Goal: Information Seeking & Learning: Check status

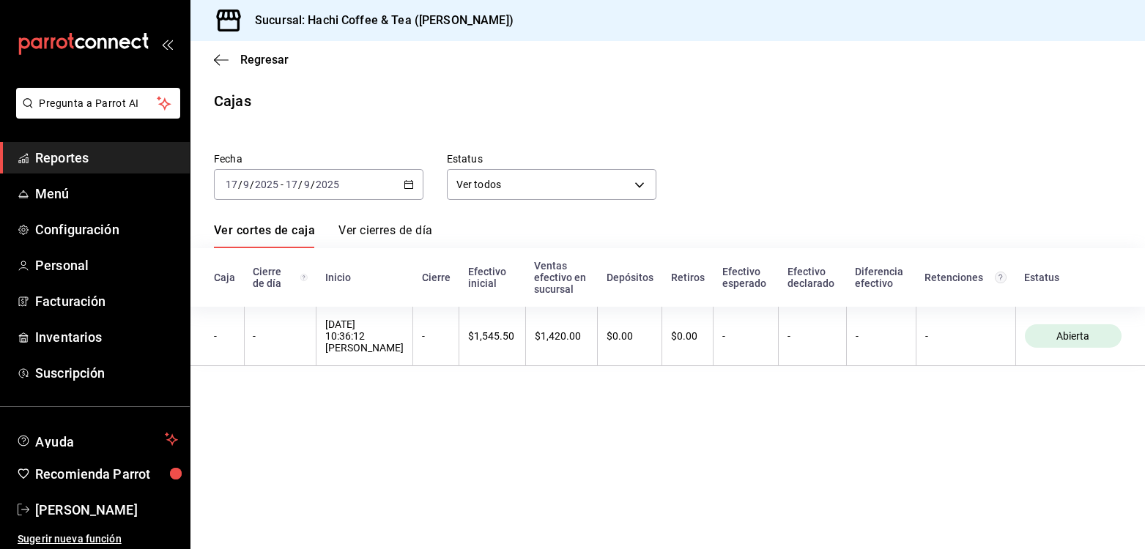
click at [92, 161] on span "Reportes" at bounding box center [106, 158] width 143 height 20
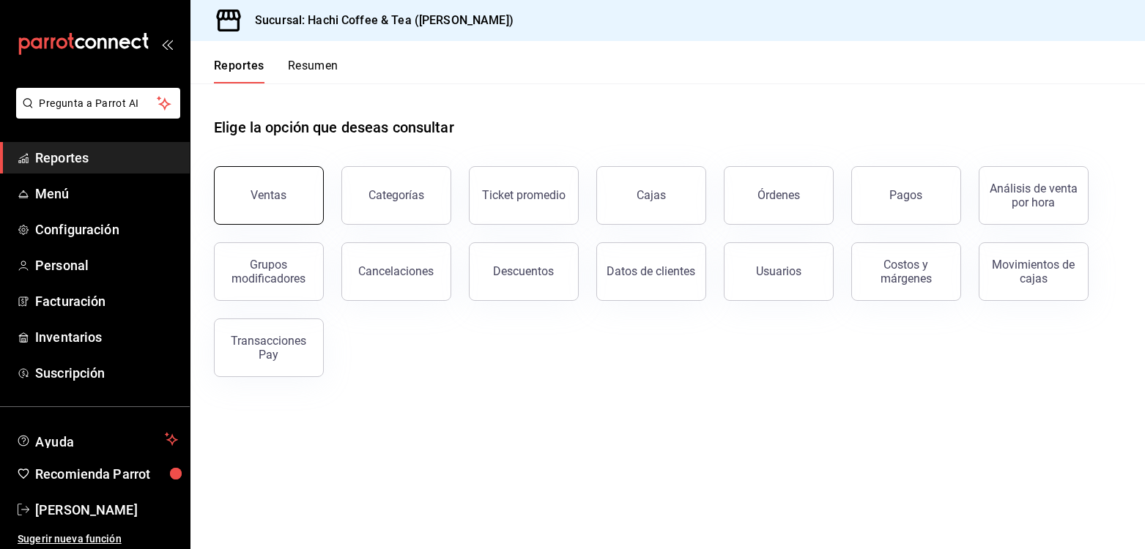
click at [265, 203] on button "Ventas" at bounding box center [269, 195] width 110 height 59
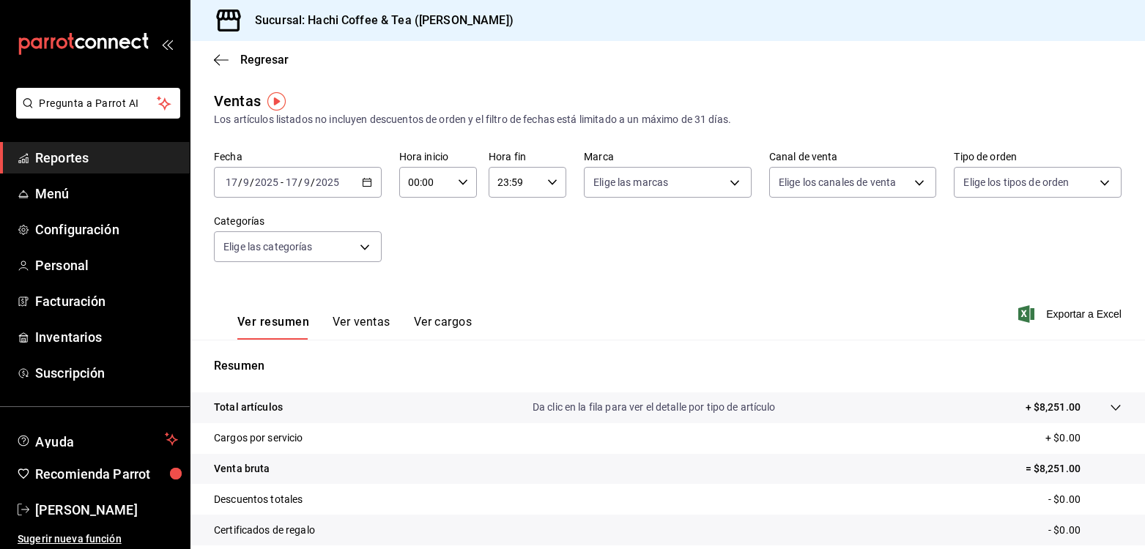
click at [103, 159] on span "Reportes" at bounding box center [106, 158] width 143 height 20
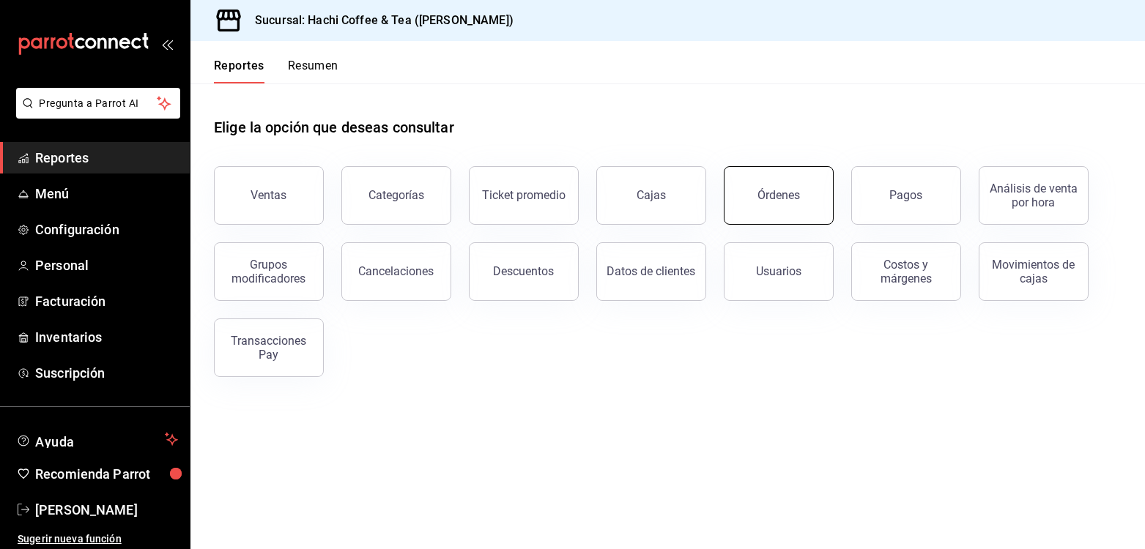
click at [774, 213] on button "Órdenes" at bounding box center [778, 195] width 110 height 59
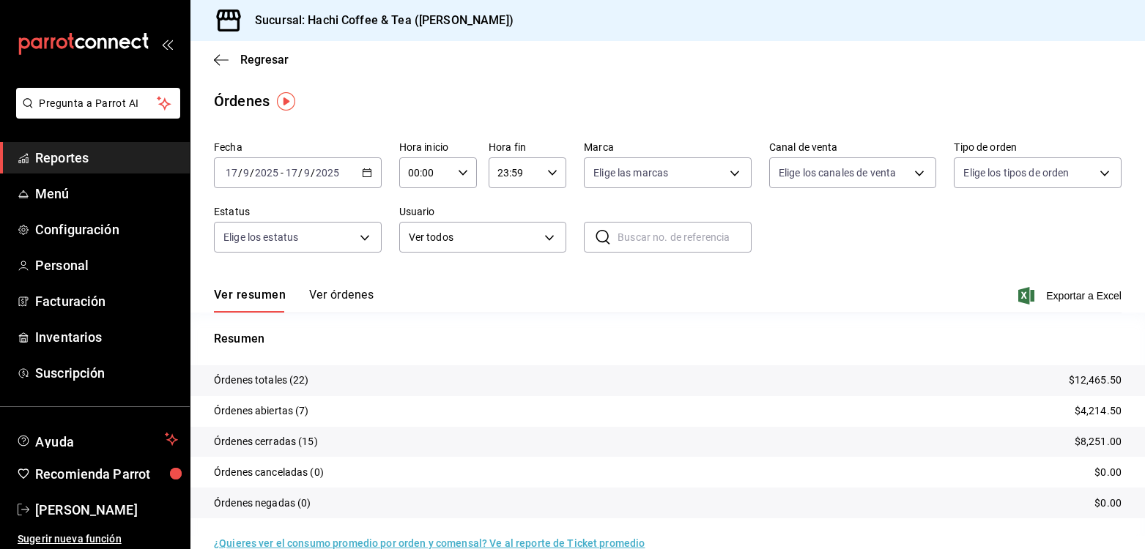
click at [99, 170] on link "Reportes" at bounding box center [95, 157] width 190 height 31
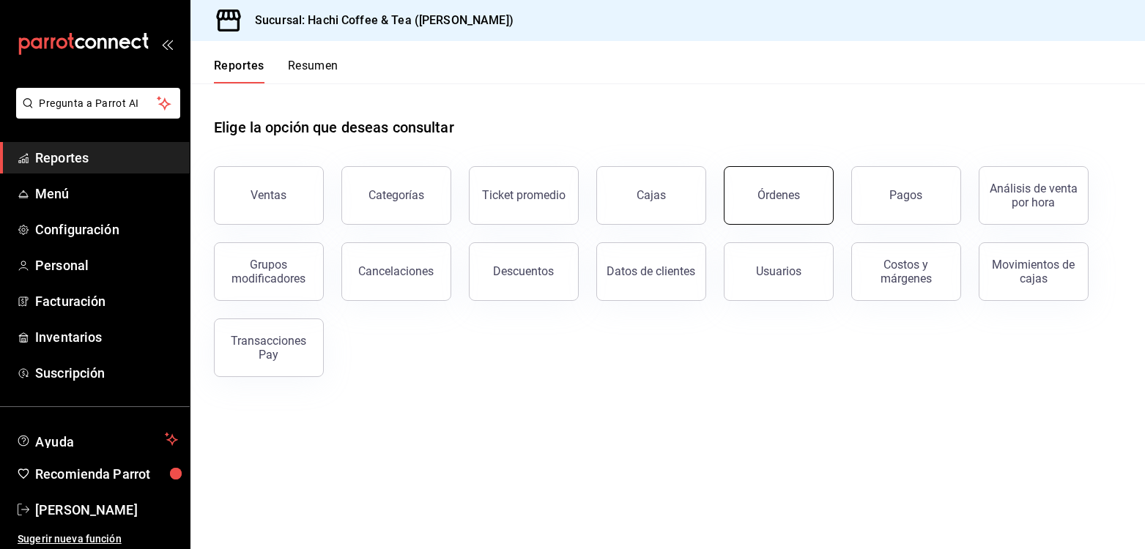
click at [782, 204] on button "Órdenes" at bounding box center [778, 195] width 110 height 59
